Goal: Task Accomplishment & Management: Use online tool/utility

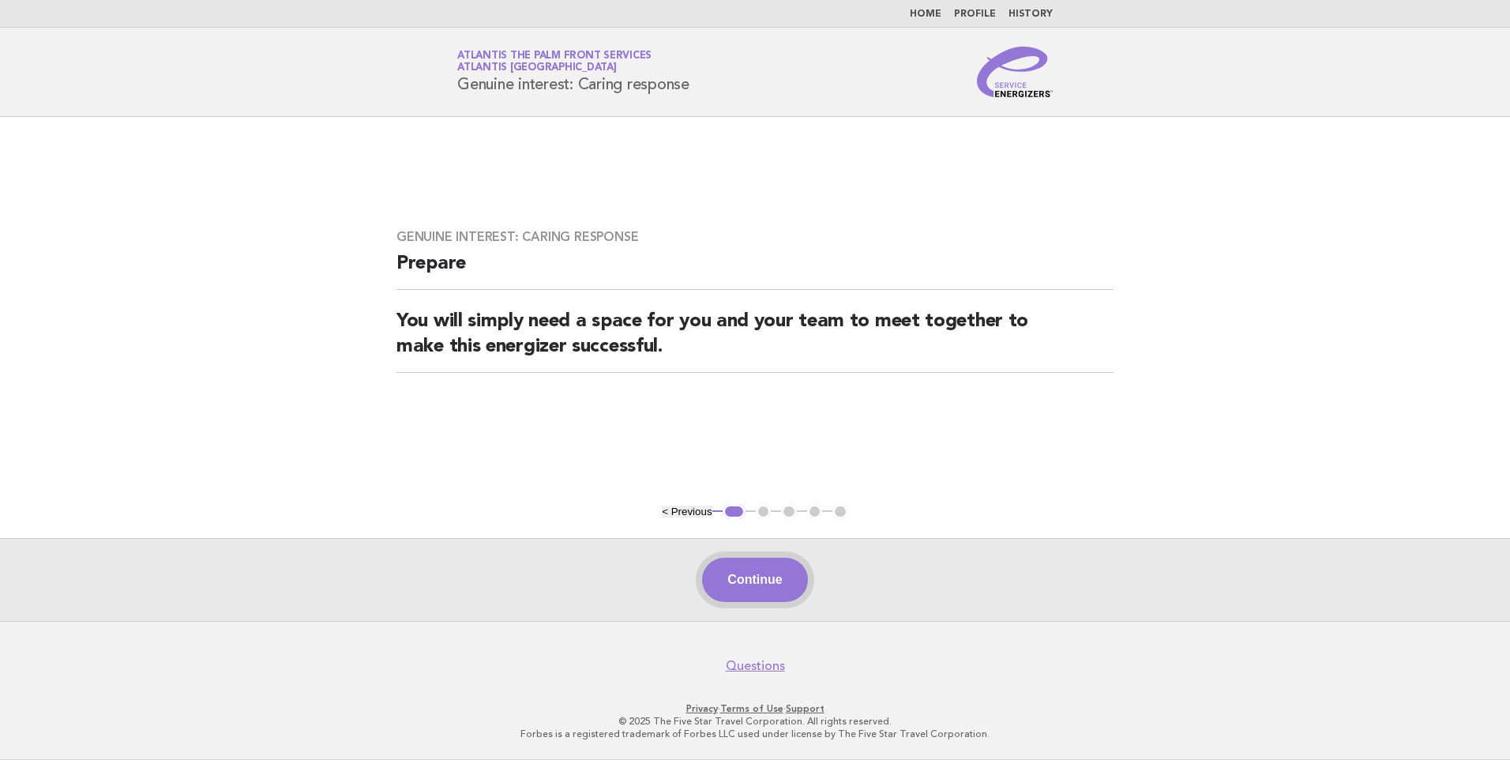
click at [763, 584] on button "Continue" at bounding box center [754, 579] width 105 height 44
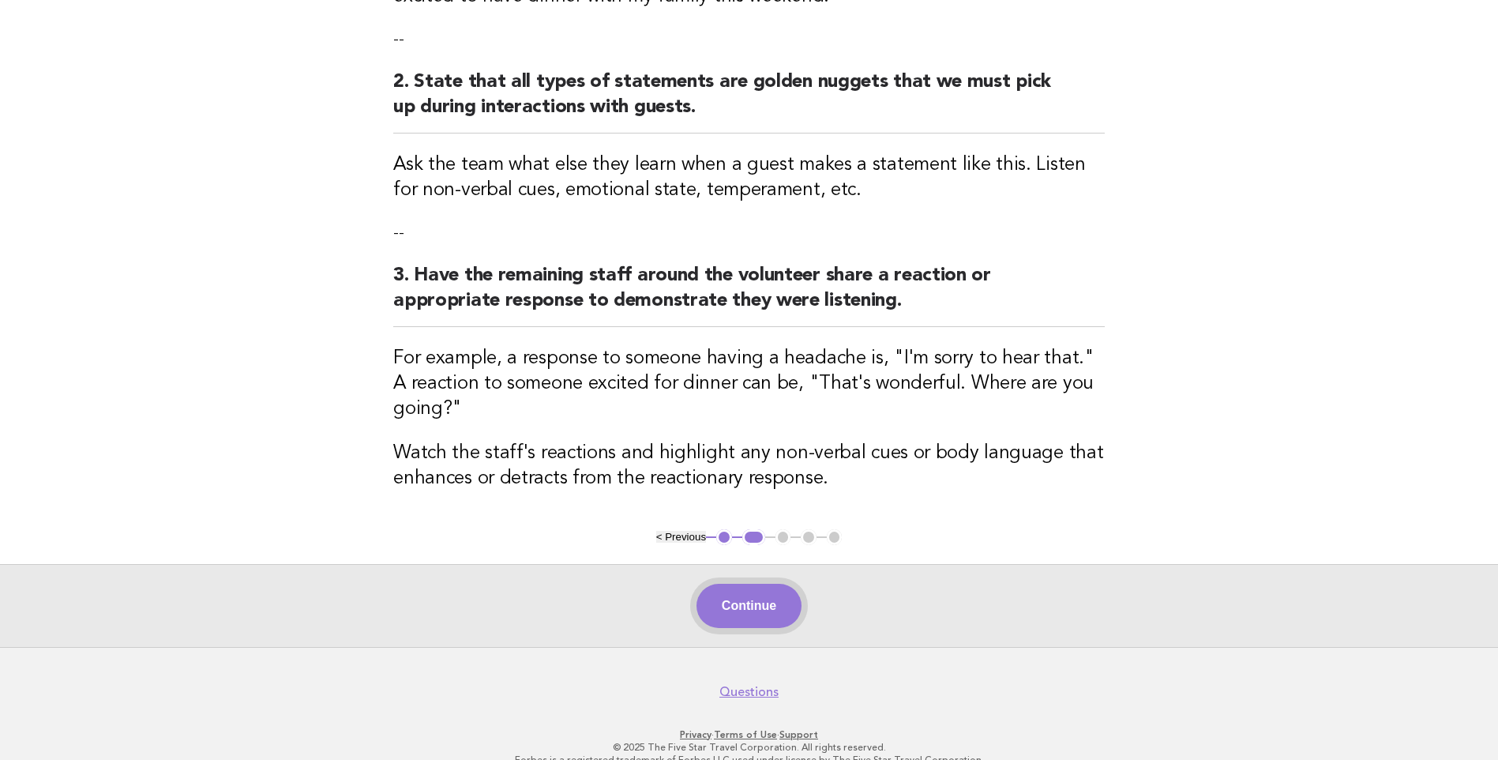
click at [744, 591] on button "Continue" at bounding box center [748, 606] width 105 height 44
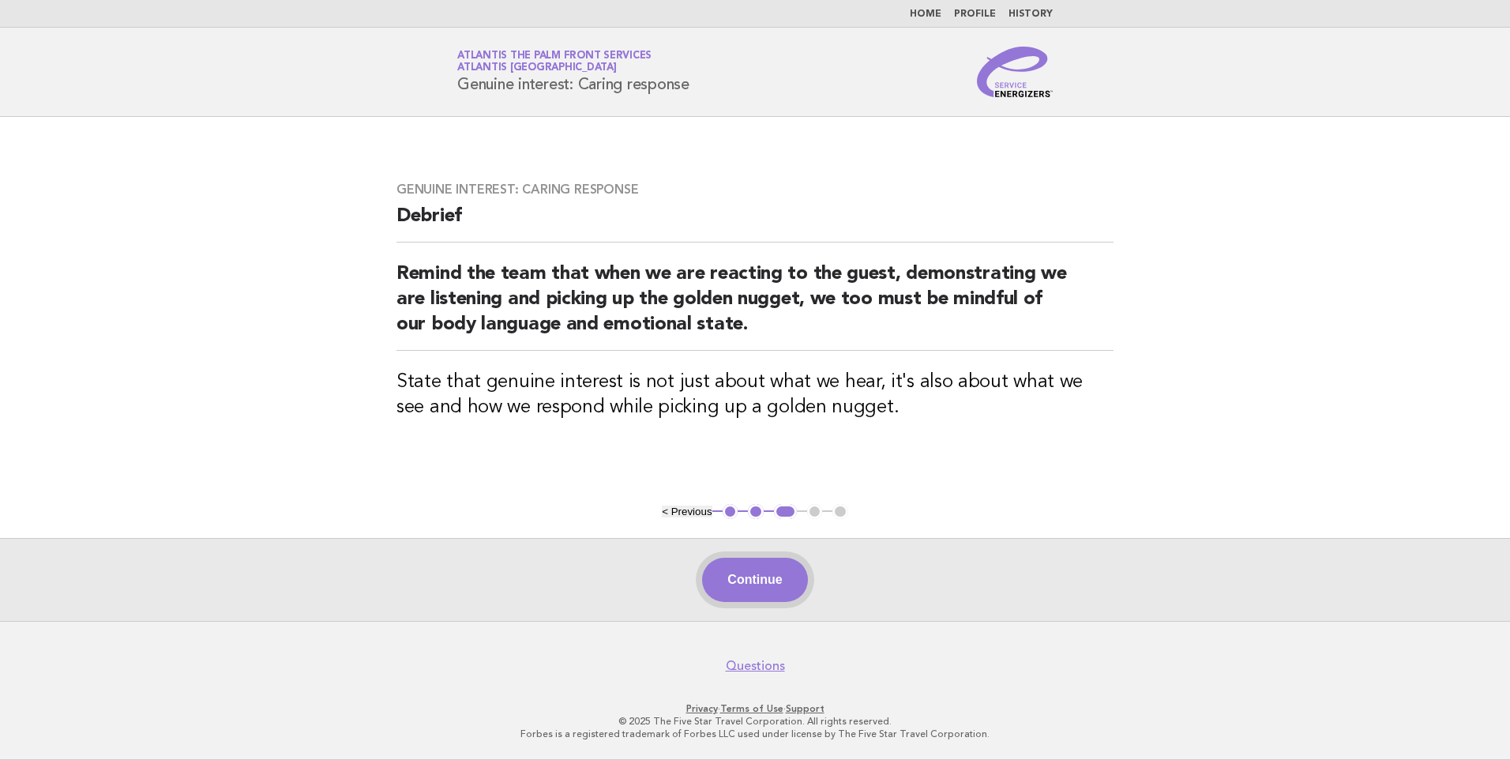
click at [790, 590] on button "Continue" at bounding box center [754, 579] width 105 height 44
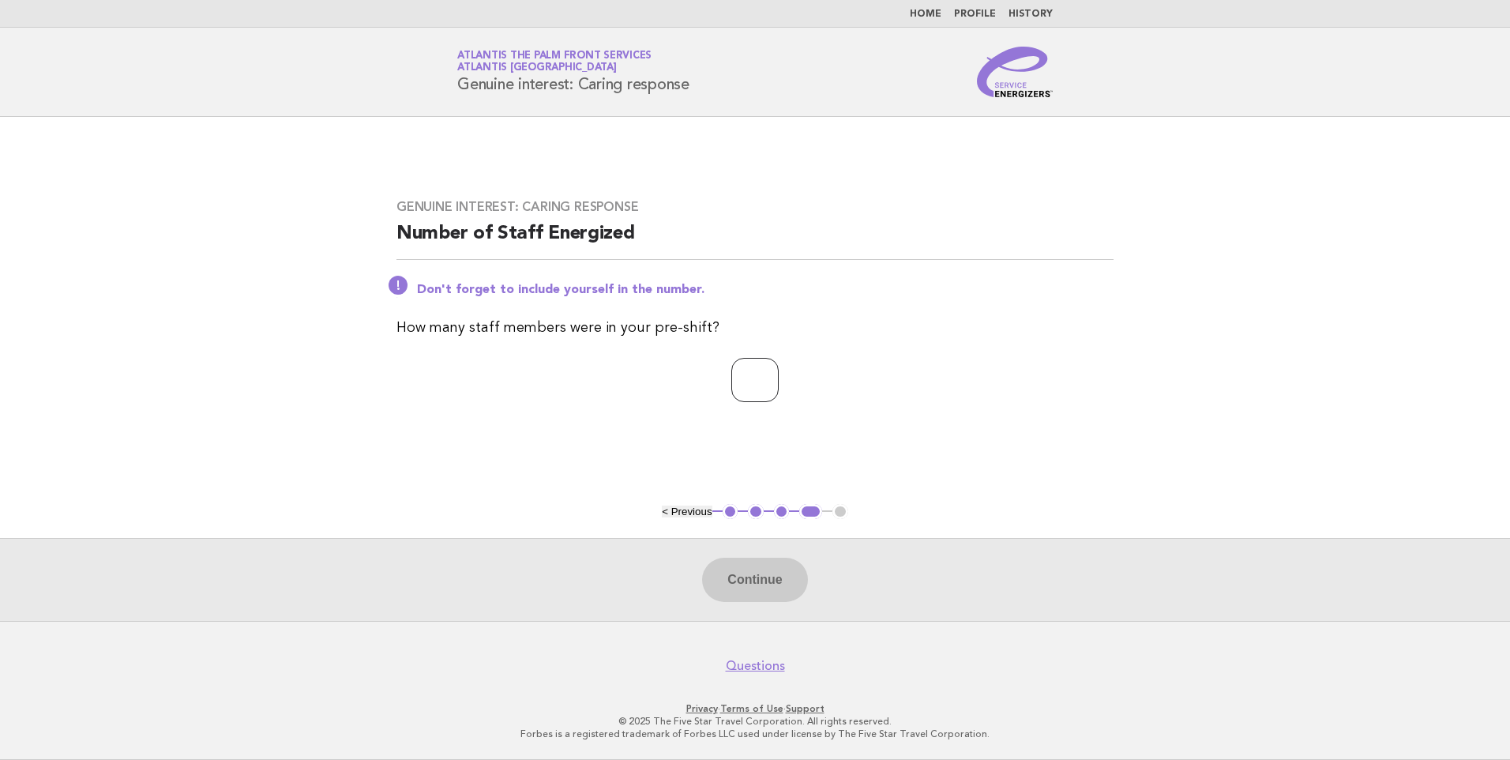
click at [748, 362] on input "number" at bounding box center [754, 380] width 47 height 44
type input "*"
click at [737, 586] on button "Continue" at bounding box center [754, 579] width 105 height 44
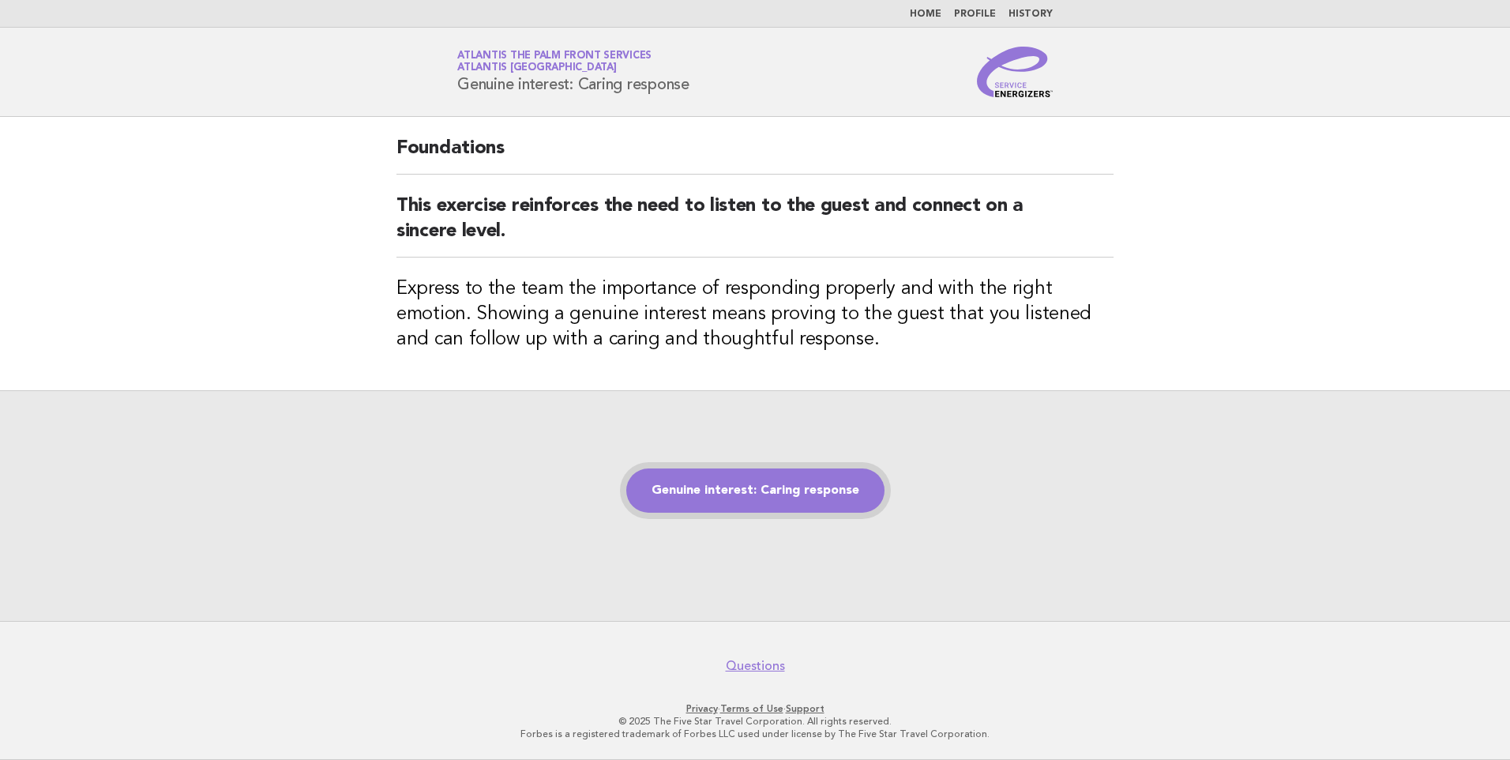
click at [732, 490] on link "Genuine interest: Caring response" at bounding box center [755, 490] width 258 height 44
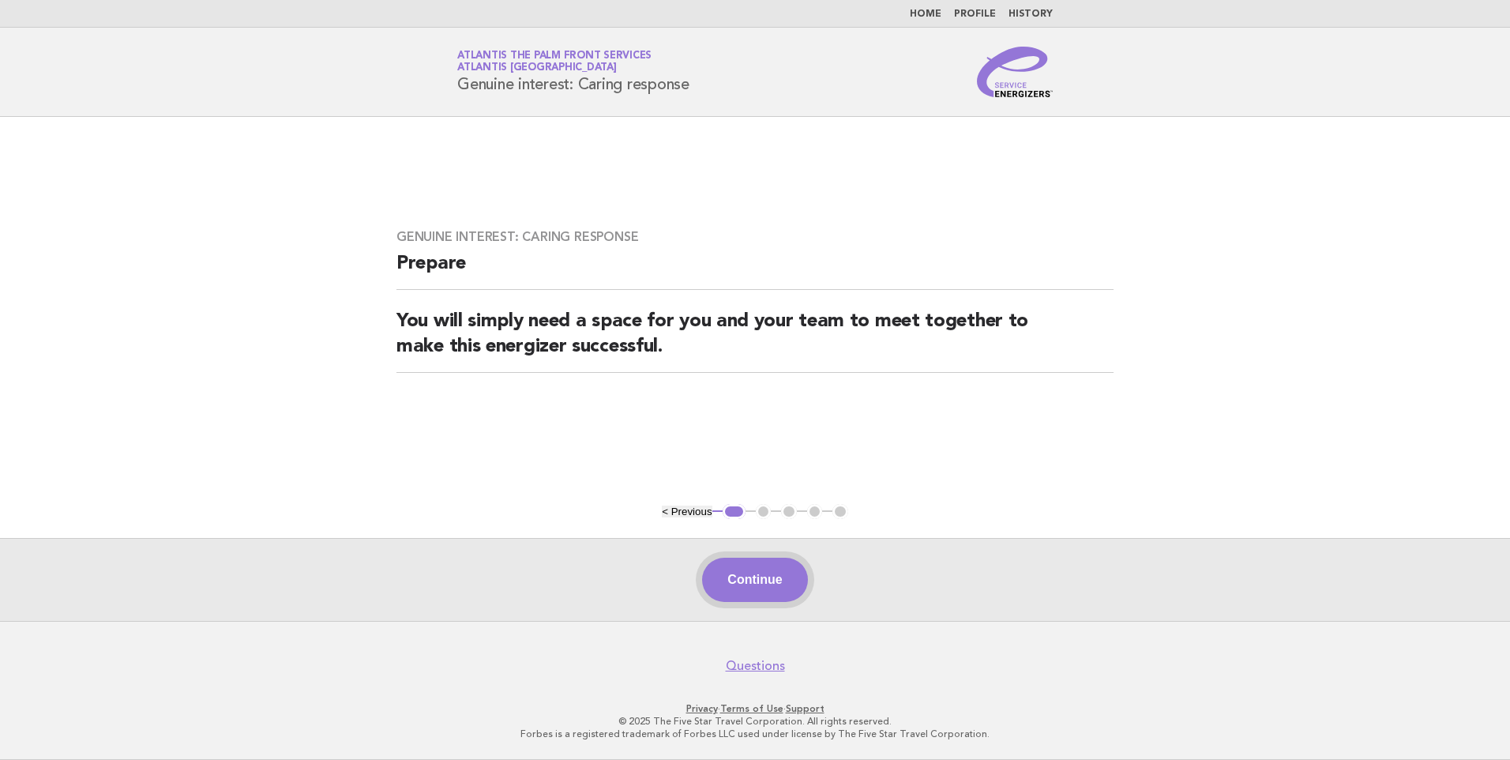
click at [767, 569] on button "Continue" at bounding box center [754, 579] width 105 height 44
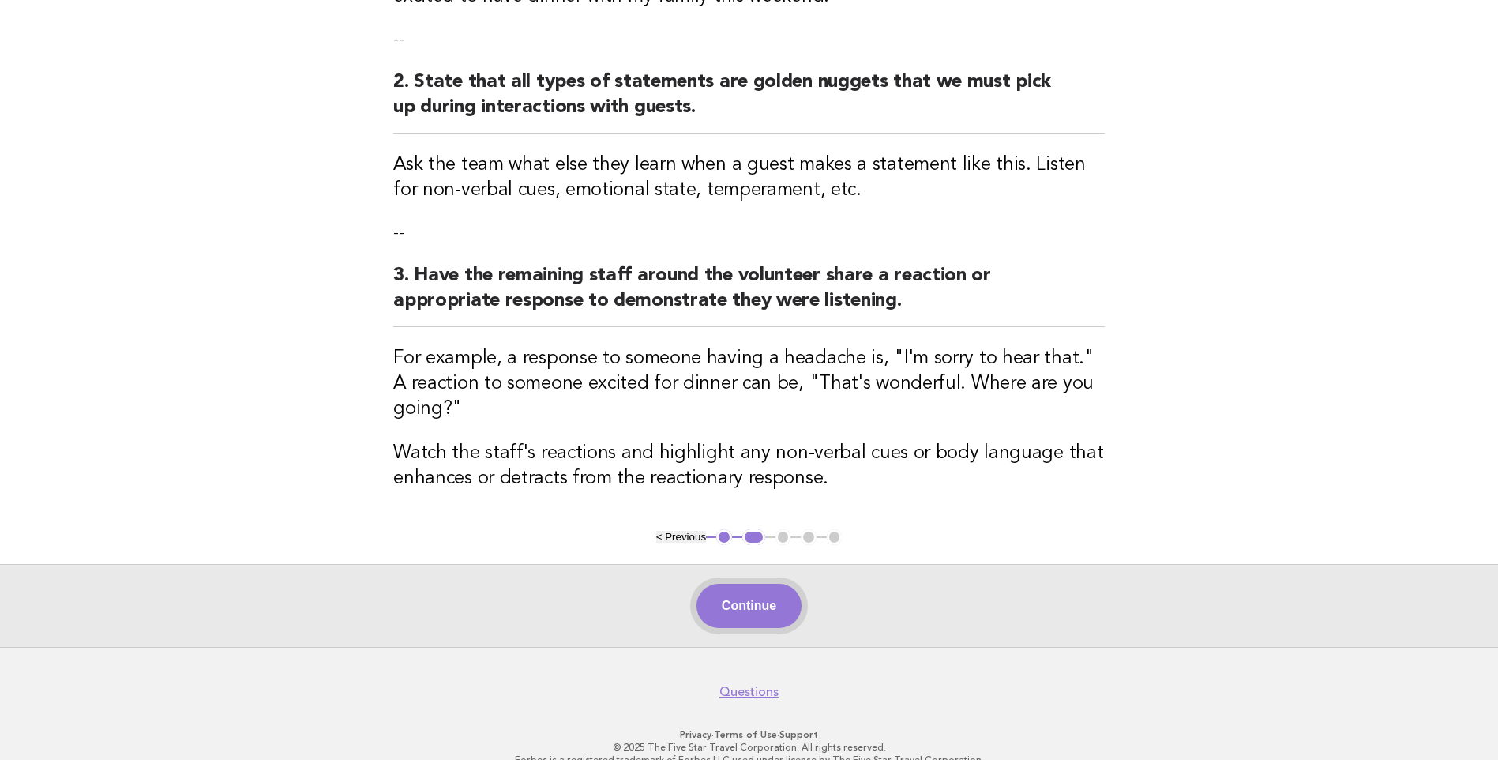
click at [764, 591] on button "Continue" at bounding box center [748, 606] width 105 height 44
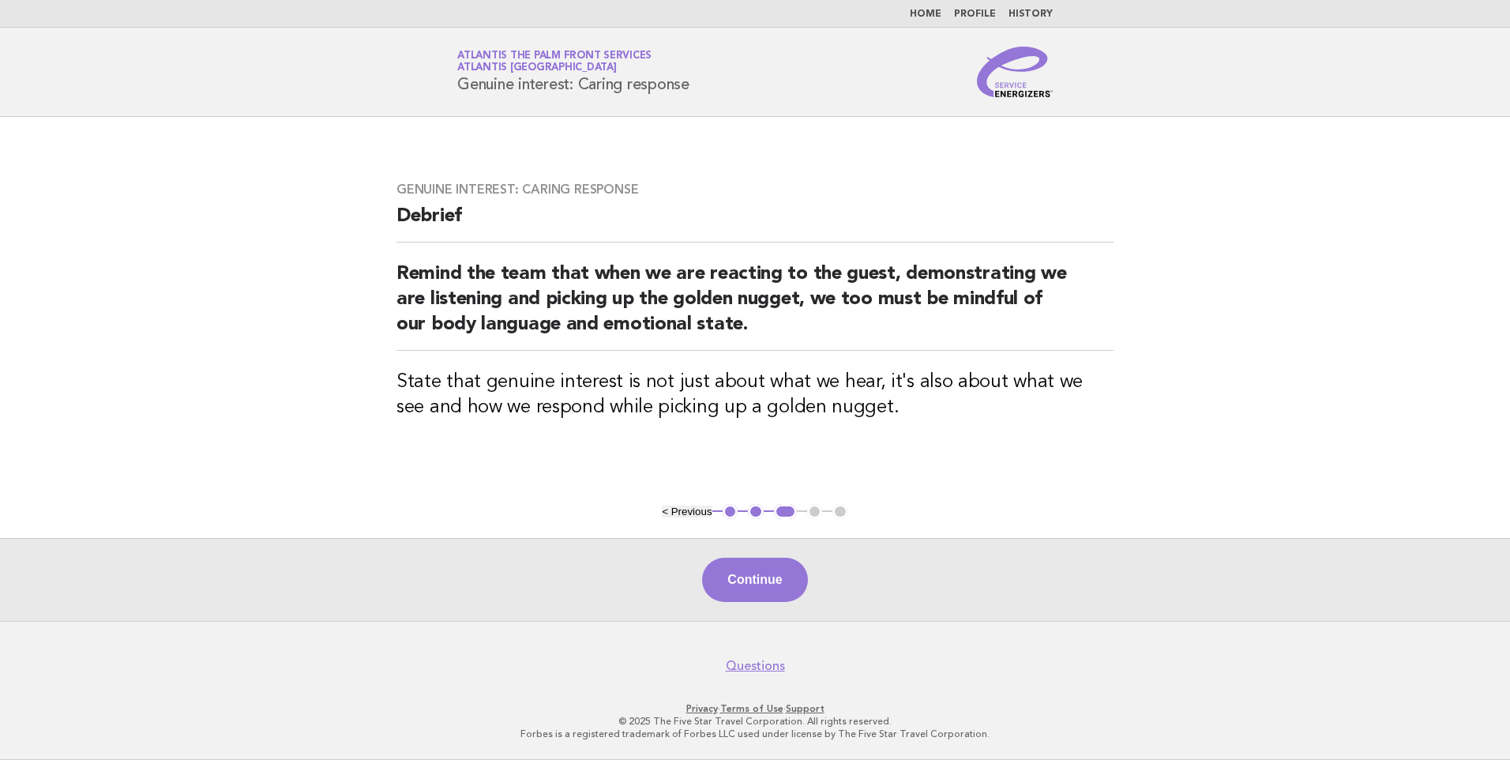
click at [760, 549] on div "Continue" at bounding box center [755, 579] width 1510 height 83
click at [762, 578] on button "Continue" at bounding box center [754, 579] width 105 height 44
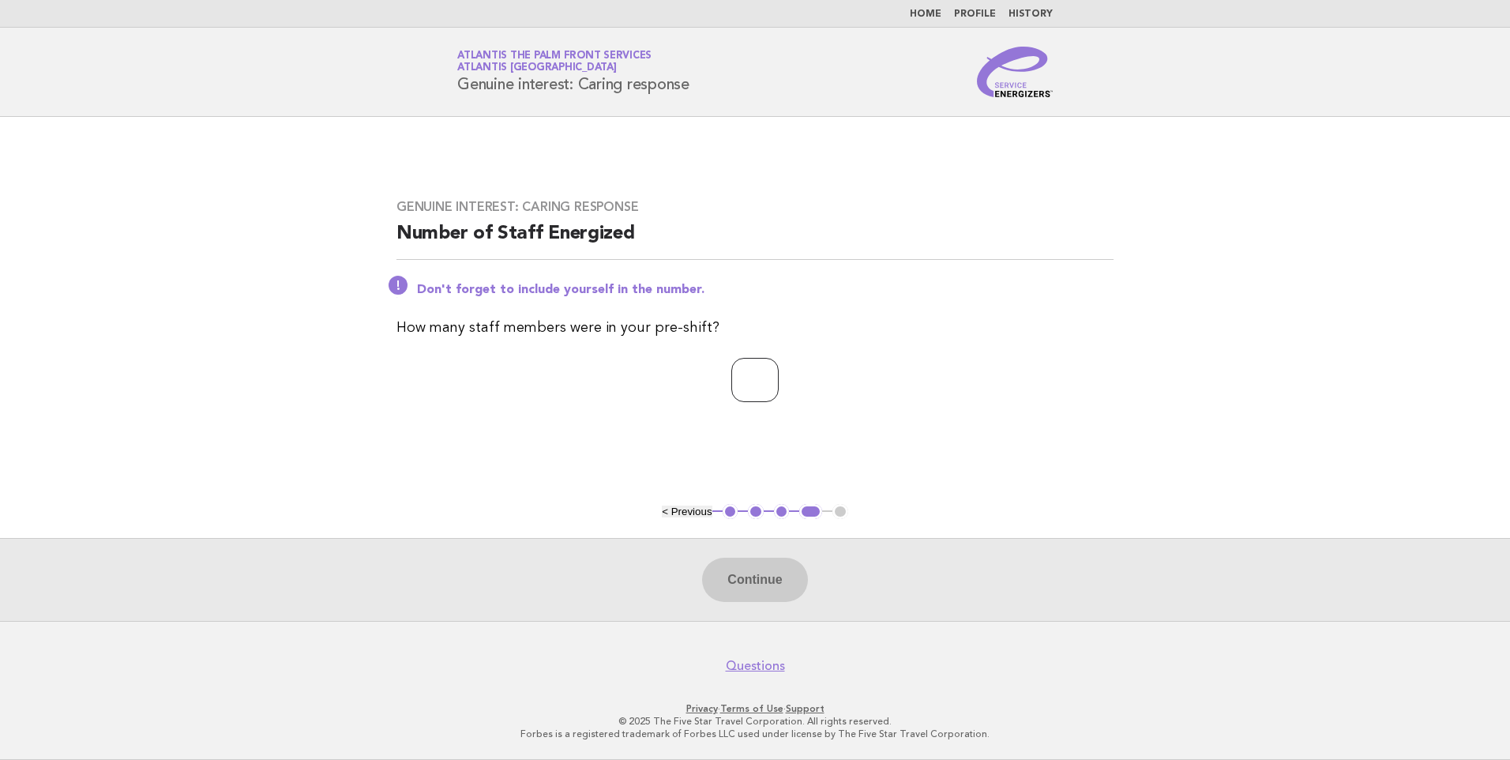
click at [750, 383] on input "number" at bounding box center [754, 380] width 47 height 44
type input "*"
click at [768, 570] on button "Continue" at bounding box center [754, 579] width 105 height 44
